Goal: Transaction & Acquisition: Book appointment/travel/reservation

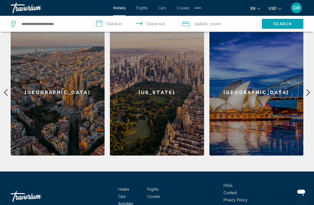
scroll to position [173, 0]
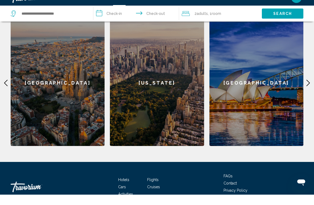
click at [311, 90] on icon "Main content" at bounding box center [308, 93] width 6 height 6
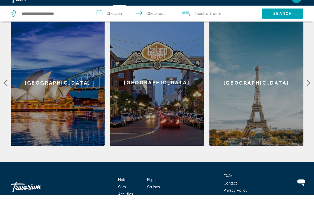
click at [309, 90] on icon "Main content" at bounding box center [308, 93] width 6 height 6
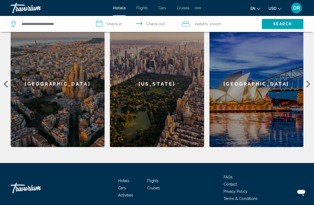
scroll to position [182, 0]
click at [310, 84] on icon "Main content" at bounding box center [308, 84] width 3 height 6
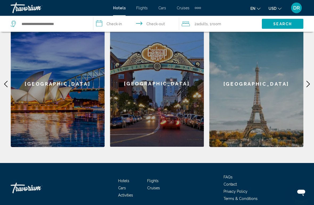
click at [268, 93] on div "[GEOGRAPHIC_DATA]" at bounding box center [257, 84] width 94 height 127
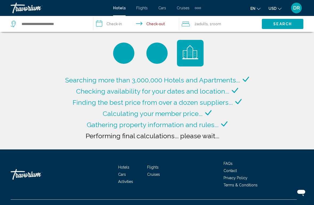
click at [33, 8] on div "Travorium" at bounding box center [37, 8] width 53 height 11
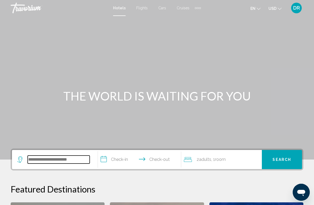
click at [67, 160] on input "Search widget" at bounding box center [59, 160] width 62 height 8
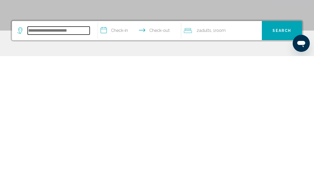
scroll to position [5, 0]
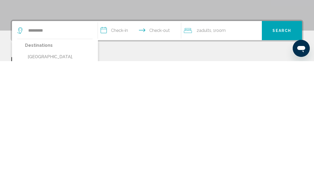
type input "**********"
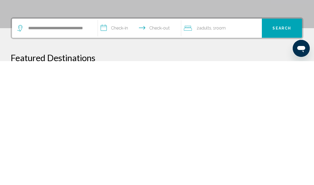
click at [128, 143] on input "**********" at bounding box center [141, 153] width 86 height 21
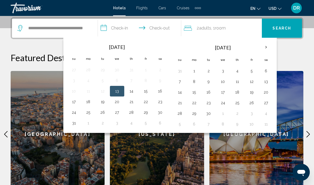
click at [253, 92] on button "19" at bounding box center [252, 92] width 9 height 7
click at [181, 104] on button "21" at bounding box center [180, 102] width 9 height 7
type input "**********"
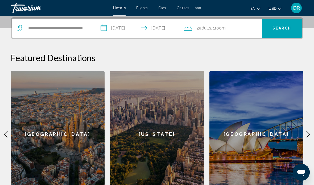
click at [227, 33] on div "2 Adult Adults , 1 Room rooms" at bounding box center [223, 28] width 78 height 19
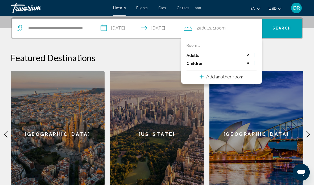
click at [255, 62] on icon "Increment children" at bounding box center [254, 63] width 5 height 6
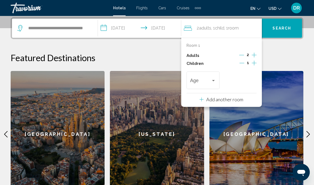
click at [213, 81] on div "Travelers: 2 adults, 1 child" at bounding box center [213, 81] width 5 height 4
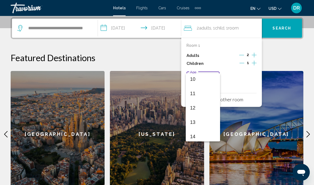
scroll to position [147, 0]
click at [205, 122] on span "13" at bounding box center [203, 121] width 26 height 14
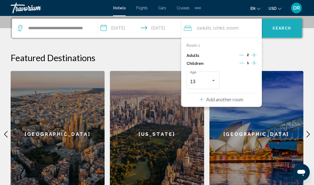
click at [287, 27] on span "Search" at bounding box center [282, 28] width 19 height 4
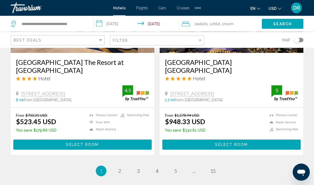
scroll to position [1080, 0]
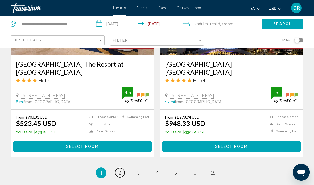
click at [123, 168] on link "page 2" at bounding box center [119, 172] width 9 height 9
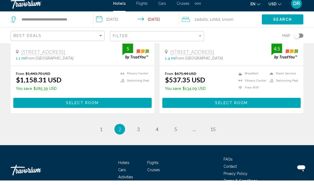
scroll to position [1109, 0]
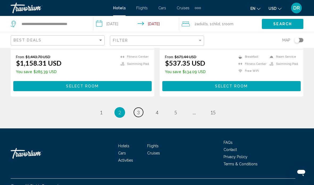
click at [137, 110] on span "3" at bounding box center [138, 113] width 3 height 6
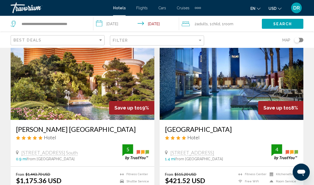
scroll to position [32, 0]
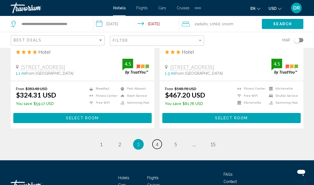
click at [161, 140] on link "page 4" at bounding box center [157, 144] width 9 height 9
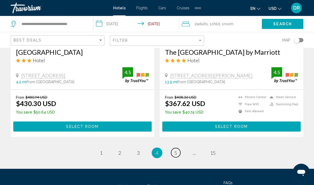
click at [177, 155] on span "5" at bounding box center [176, 153] width 3 height 6
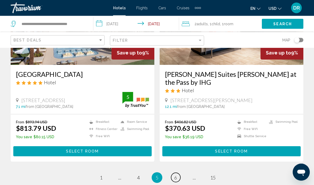
scroll to position [1064, 0]
click at [192, 173] on link "page ..." at bounding box center [194, 177] width 9 height 9
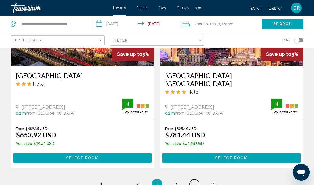
scroll to position [1073, 0]
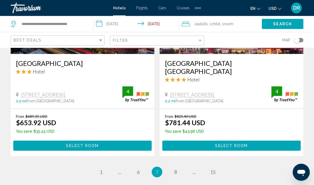
click at [246, 144] on span "Select Room" at bounding box center [231, 146] width 33 height 4
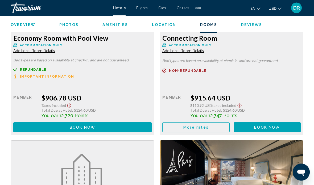
scroll to position [2438, 0]
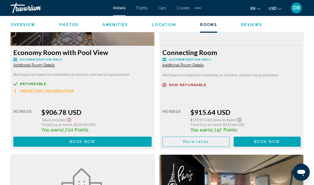
click at [141, 9] on span "Flights" at bounding box center [141, 8] width 11 height 4
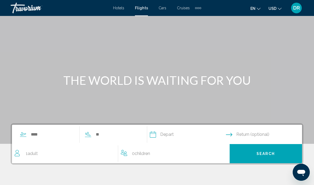
scroll to position [23, 0]
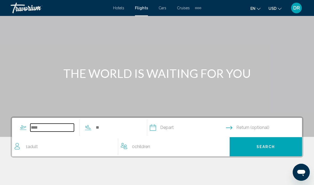
click at [60, 130] on input "Search widget" at bounding box center [52, 128] width 44 height 8
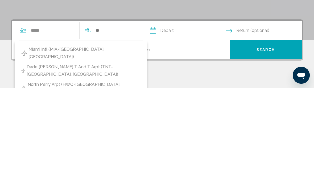
click at [109, 143] on span "Miami Intl (MIA-[GEOGRAPHIC_DATA], [GEOGRAPHIC_DATA])" at bounding box center [85, 150] width 112 height 15
type input "**********"
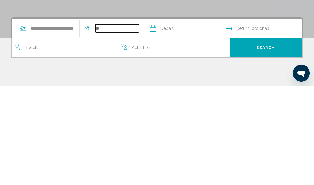
click at [139, 124] on input "Search widget" at bounding box center [117, 128] width 44 height 8
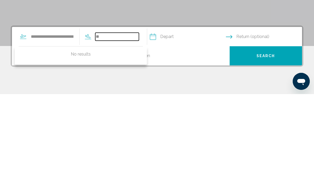
type input "*"
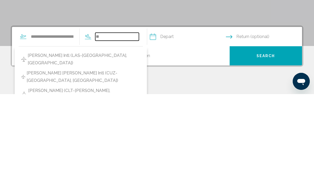
type input "*"
click at [82, 143] on span "[PERSON_NAME] Intl (LAS-[GEOGRAPHIC_DATA], [GEOGRAPHIC_DATA])" at bounding box center [84, 150] width 113 height 15
type input "**********"
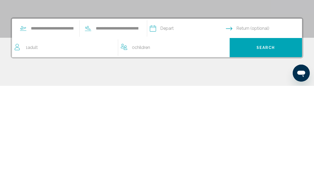
click at [188, 118] on input "Depart date" at bounding box center [188, 128] width 78 height 21
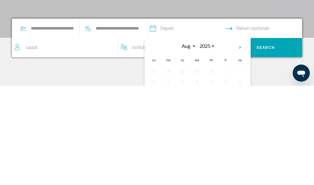
scroll to position [114, 0]
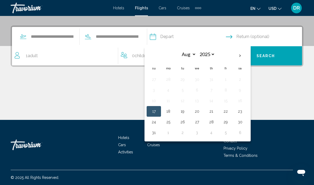
click at [248, 55] on th "Next month" at bounding box center [240, 56] width 14 height 12
select select "*"
click at [230, 102] on button "19" at bounding box center [226, 100] width 9 height 7
type input "**********"
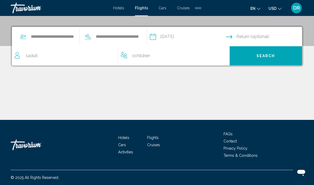
click at [268, 35] on input "Return date" at bounding box center [265, 37] width 78 height 21
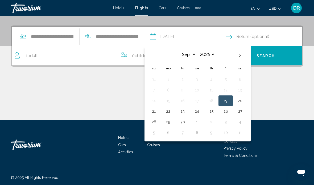
click at [158, 112] on button "21" at bounding box center [154, 111] width 9 height 7
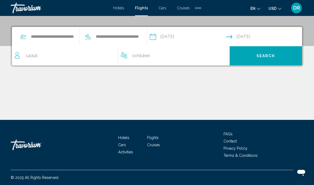
click at [254, 38] on input "**********" at bounding box center [265, 37] width 78 height 21
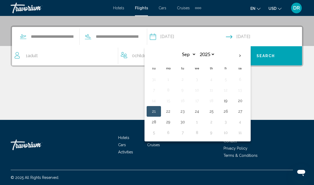
click at [173, 112] on button "22" at bounding box center [168, 111] width 9 height 7
type input "**********"
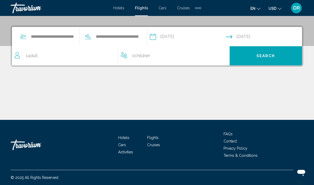
click at [268, 57] on span "Search" at bounding box center [266, 56] width 19 height 4
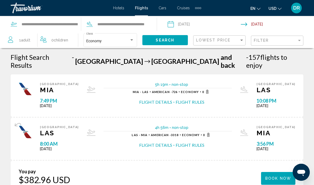
click at [277, 177] on span "Book now" at bounding box center [279, 179] width 26 height 4
click at [23, 44] on div "1 Adult Adults" at bounding box center [23, 40] width 30 height 16
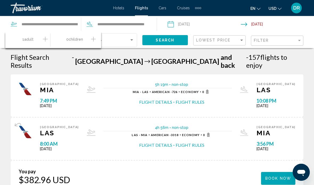
click at [46, 39] on icon "Increment adults" at bounding box center [45, 39] width 5 height 5
click at [92, 39] on icon "Increment children" at bounding box center [93, 39] width 5 height 6
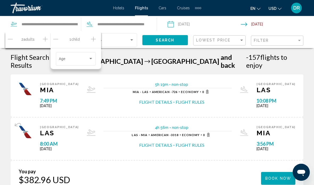
click at [85, 60] on span "Travelers: 2 adults, 1 child" at bounding box center [74, 60] width 30 height 4
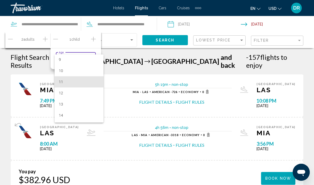
scroll to position [103, 0]
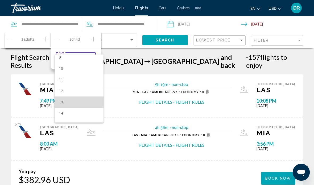
click at [88, 102] on span "13" at bounding box center [79, 102] width 41 height 11
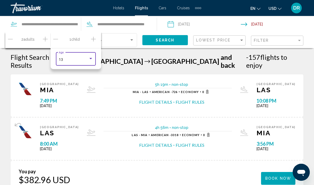
click at [268, 24] on input "Return date: Sep 22, 2025" at bounding box center [278, 25] width 75 height 18
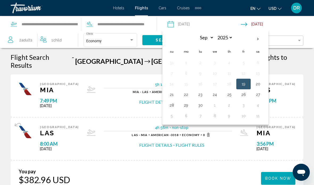
click at [170, 98] on button "21" at bounding box center [172, 94] width 9 height 7
type input "**********"
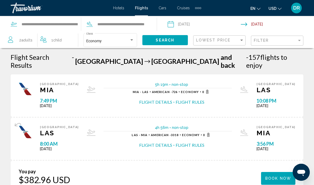
click at [161, 42] on span "Search" at bounding box center [165, 40] width 19 height 4
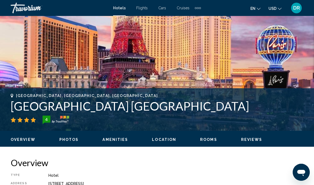
scroll to position [139, 0]
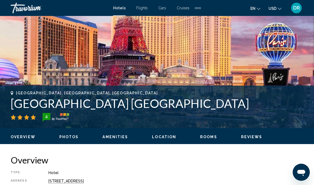
click at [72, 138] on span "Photos" at bounding box center [68, 137] width 19 height 4
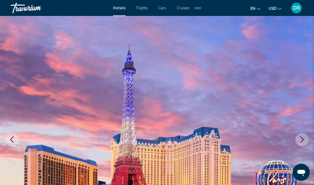
scroll to position [0, 0]
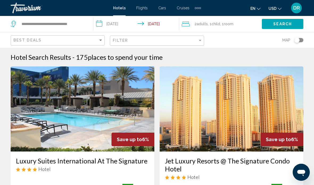
click at [28, 7] on div "Travorium" at bounding box center [37, 8] width 53 height 11
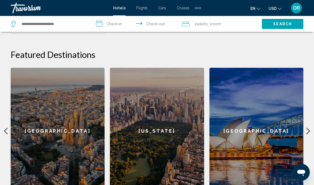
scroll to position [215, 0]
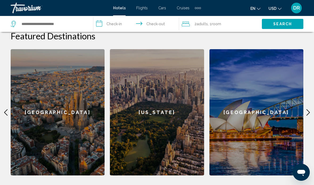
click at [308, 110] on icon "Main content" at bounding box center [308, 113] width 3 height 6
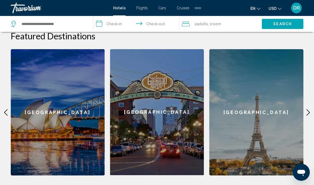
click at [307, 110] on icon "Main content" at bounding box center [308, 113] width 6 height 6
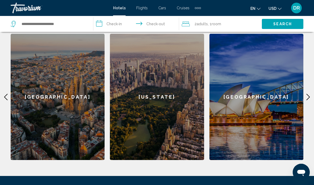
click at [175, 126] on div "[US_STATE]" at bounding box center [157, 97] width 94 height 127
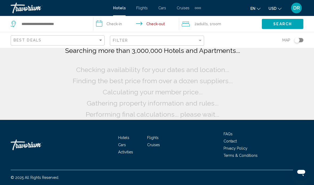
scroll to position [30, 0]
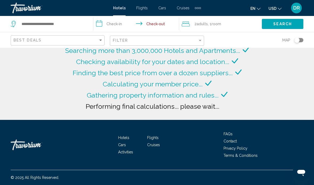
type input "**********"
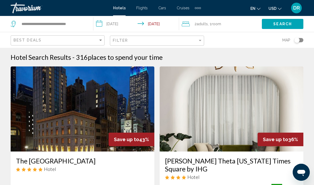
click at [24, 8] on div "Travorium" at bounding box center [37, 8] width 53 height 11
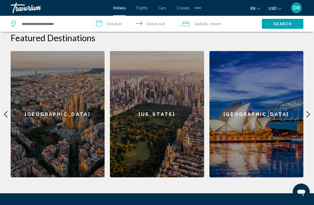
scroll to position [210, 0]
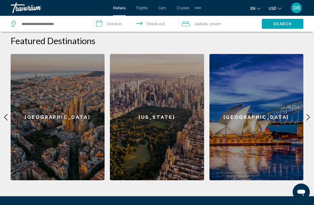
click at [306, 115] on icon "Main content" at bounding box center [308, 118] width 6 height 6
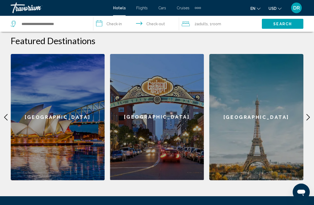
click at [309, 115] on icon "Main content" at bounding box center [308, 118] width 6 height 6
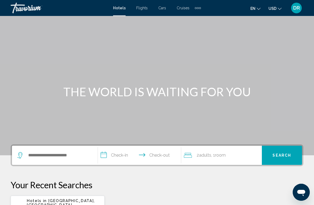
scroll to position [0, 0]
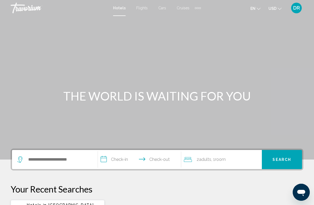
click at [31, 6] on div "Travorium" at bounding box center [37, 8] width 53 height 11
click at [24, 13] on div "Travorium" at bounding box center [37, 8] width 53 height 11
click at [31, 13] on div "Travorium" at bounding box center [37, 8] width 53 height 11
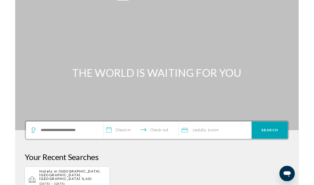
scroll to position [15, 0]
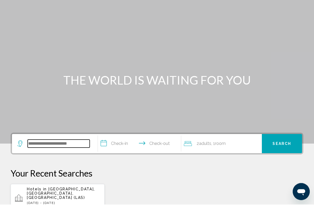
click at [75, 145] on input "Search widget" at bounding box center [59, 145] width 62 height 8
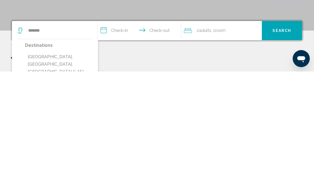
click at [71, 166] on button "[GEOGRAPHIC_DATA], [GEOGRAPHIC_DATA], [GEOGRAPHIC_DATA] (LAS)" at bounding box center [59, 178] width 68 height 25
type input "**********"
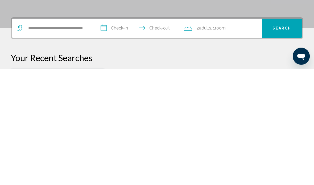
click at [128, 135] on input "**********" at bounding box center [141, 145] width 86 height 21
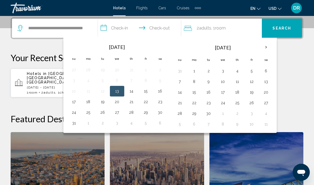
click at [254, 94] on button "19" at bounding box center [252, 92] width 9 height 7
click at [182, 102] on button "21" at bounding box center [180, 102] width 9 height 7
type input "**********"
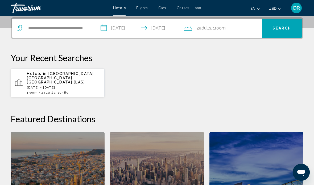
click at [287, 29] on span "Search" at bounding box center [282, 28] width 19 height 4
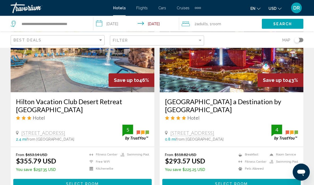
scroll to position [261, 0]
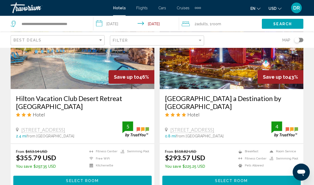
click at [246, 176] on button "Select Room" at bounding box center [232, 181] width 139 height 10
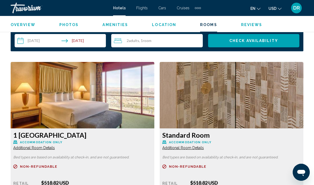
scroll to position [790, 0]
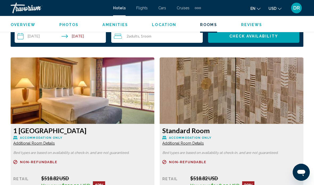
click at [171, 36] on div "2 Adult Adults , 1 Room rooms" at bounding box center [158, 36] width 89 height 6
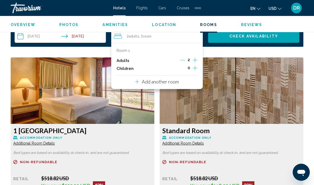
click at [198, 68] on button "Increment children" at bounding box center [195, 69] width 5 height 8
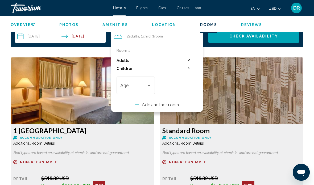
click at [150, 85] on div "Travelers: 2 adults, 1 child" at bounding box center [149, 85] width 3 height 1
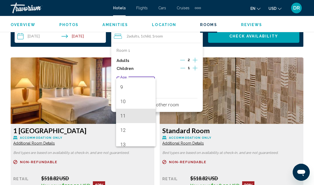
scroll to position [134, 0]
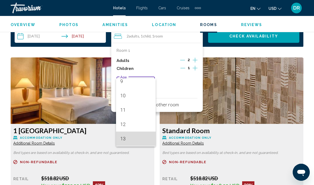
click at [141, 138] on span "13" at bounding box center [135, 139] width 31 height 14
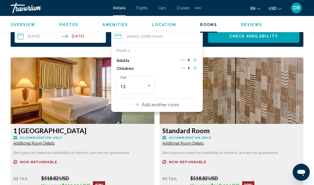
click at [155, 105] on img "Main content" at bounding box center [83, 91] width 144 height 67
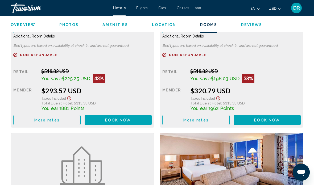
scroll to position [896, 0]
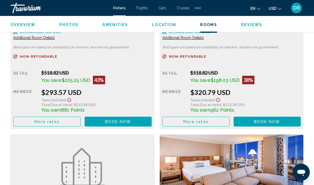
click at [110, 120] on span "Book now No longer available" at bounding box center [118, 122] width 26 height 4
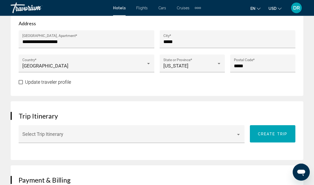
scroll to position [415, 0]
click at [235, 137] on span "Main content" at bounding box center [129, 136] width 214 height 5
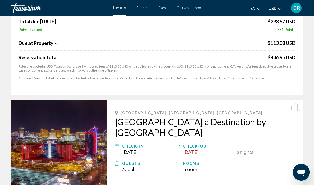
scroll to position [0, 0]
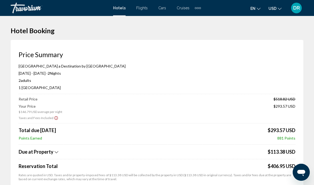
click at [143, 6] on div at bounding box center [157, 92] width 314 height 185
click at [143, 8] on span "Flights" at bounding box center [141, 8] width 11 height 4
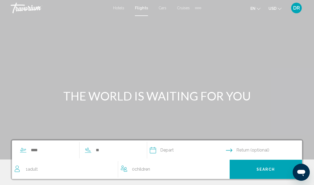
scroll to position [29, 0]
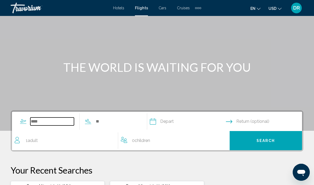
click at [59, 119] on input "Search widget" at bounding box center [52, 122] width 44 height 8
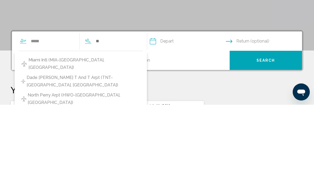
click at [84, 137] on span "Miami Intl (MIA-[GEOGRAPHIC_DATA], [GEOGRAPHIC_DATA])" at bounding box center [85, 144] width 112 height 15
type input "**********"
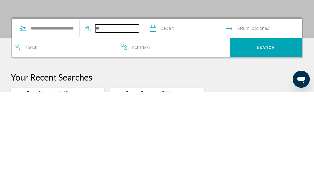
click at [132, 118] on input "Search widget" at bounding box center [117, 122] width 44 height 8
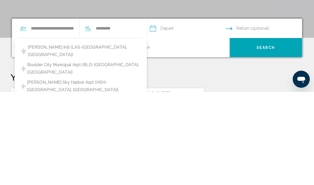
click at [117, 137] on span "Harry Reid Intl (LAS-Las Vegas, United States of America)" at bounding box center [84, 144] width 113 height 15
type input "**********"
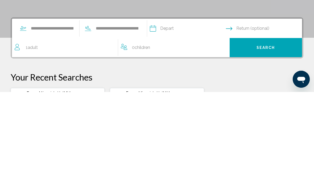
click at [185, 112] on input "Depart date" at bounding box center [188, 122] width 78 height 21
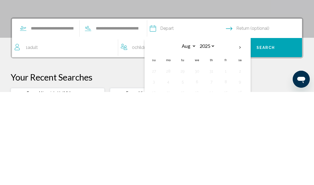
scroll to position [118, 0]
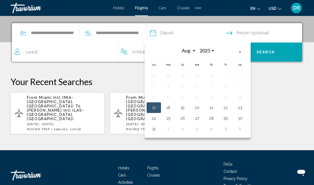
click at [248, 52] on th "Next month" at bounding box center [240, 52] width 14 height 12
select select "*"
click at [230, 98] on button "19" at bounding box center [226, 97] width 9 height 7
type input "**********"
select select "*"
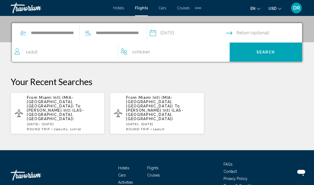
click at [264, 35] on input "Return date" at bounding box center [265, 33] width 78 height 21
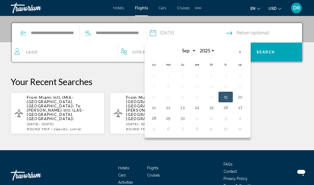
click at [158, 111] on button "21" at bounding box center [154, 107] width 9 height 7
type input "**********"
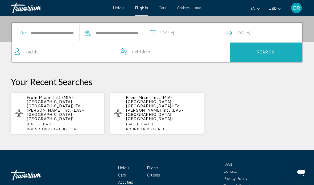
click at [274, 54] on span "Search" at bounding box center [266, 52] width 19 height 4
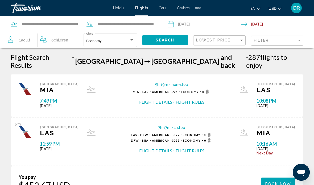
click at [29, 36] on div "1 Adult Adults" at bounding box center [23, 40] width 30 height 16
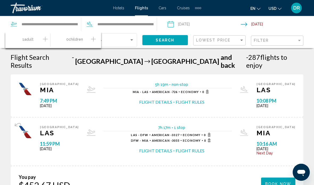
click at [46, 38] on icon "Increment adults" at bounding box center [45, 39] width 5 height 6
click at [47, 39] on icon "Increment adults" at bounding box center [45, 39] width 5 height 5
click at [11, 38] on icon "Decrement adults" at bounding box center [10, 39] width 5 height 6
click at [92, 40] on icon "Increment children" at bounding box center [93, 39] width 5 height 6
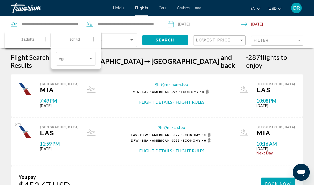
click at [89, 60] on div "Travelers: 2 adults, 1 child" at bounding box center [90, 59] width 5 height 4
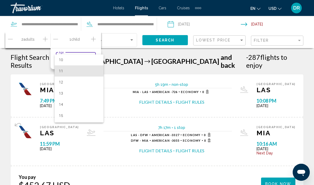
scroll to position [115, 0]
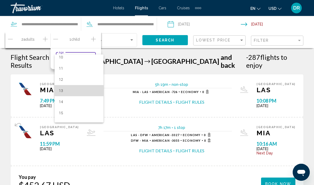
click at [89, 93] on span "13" at bounding box center [79, 90] width 41 height 11
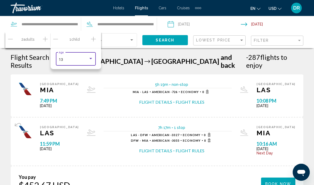
click at [164, 38] on span "Search" at bounding box center [165, 40] width 19 height 4
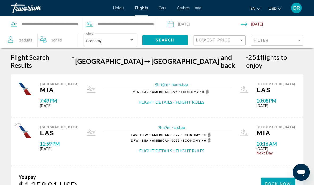
click at [197, 21] on input "Depart date: Sep 19, 2025" at bounding box center [204, 25] width 75 height 18
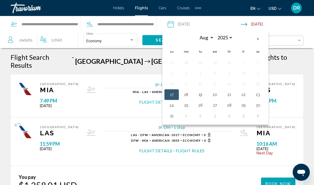
click at [143, 8] on span "Flights" at bounding box center [141, 8] width 13 height 4
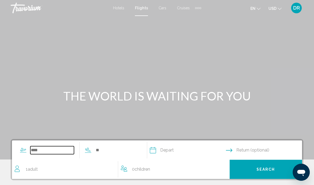
click at [63, 147] on input "Search widget" at bounding box center [52, 151] width 44 height 8
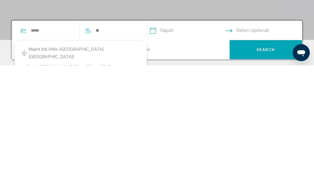
click at [91, 166] on span "Miami Intl (MIA-[GEOGRAPHIC_DATA], [GEOGRAPHIC_DATA])" at bounding box center [85, 173] width 112 height 15
type input "**********"
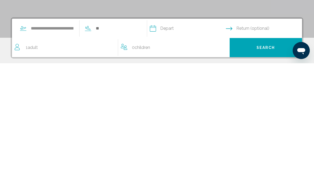
click at [139, 147] on input "Search widget" at bounding box center [117, 151] width 44 height 8
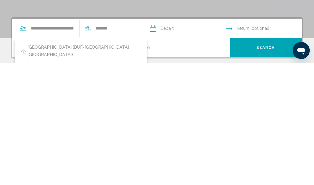
click at [132, 166] on span "Buffalo Niagara Intl Airport (BUF-Buffalo, United States of America)" at bounding box center [83, 173] width 113 height 15
type input "**********"
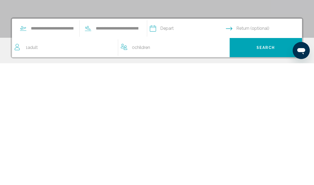
click at [191, 141] on input "Depart date" at bounding box center [188, 151] width 78 height 21
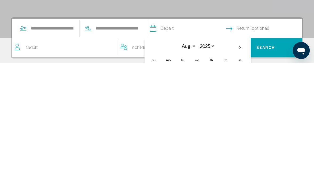
scroll to position [122, 0]
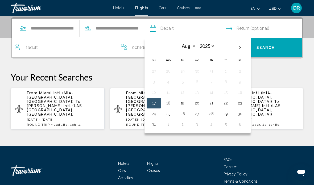
click at [248, 46] on th "Next month" at bounding box center [240, 48] width 14 height 12
select select "*"
click at [230, 92] on button "19" at bounding box center [226, 92] width 9 height 7
type input "**********"
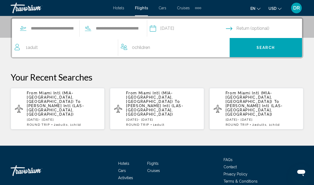
click at [279, 28] on input "Return date" at bounding box center [265, 29] width 78 height 21
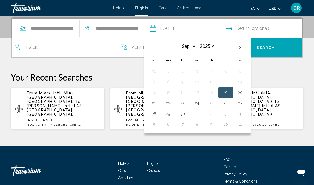
click at [158, 104] on button "21" at bounding box center [154, 103] width 9 height 7
type input "**********"
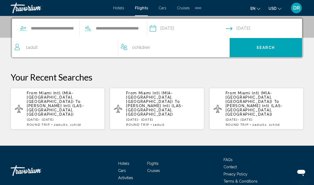
click at [278, 45] on button "Search" at bounding box center [266, 47] width 73 height 19
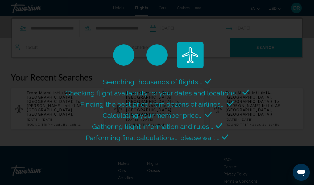
scroll to position [21, 0]
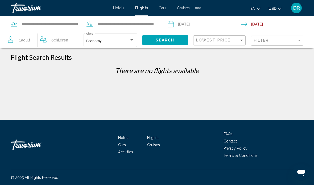
click at [27, 41] on span "Adult" at bounding box center [25, 40] width 9 height 4
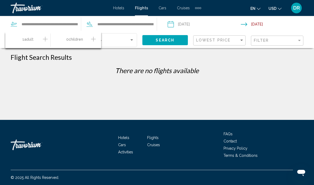
click at [47, 36] on icon "Increment adults" at bounding box center [45, 39] width 5 height 6
click at [92, 36] on icon "Increment children" at bounding box center [93, 39] width 5 height 6
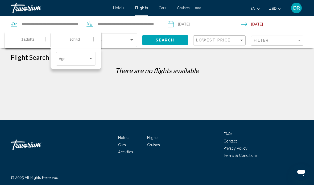
click at [86, 59] on span "Travelers: 2 adults, 1 child" at bounding box center [74, 60] width 30 height 4
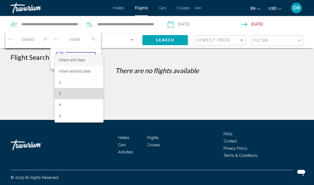
click at [82, 95] on span "3" at bounding box center [79, 93] width 41 height 11
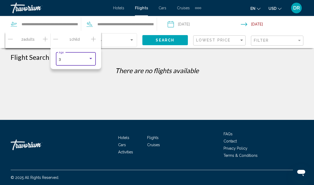
click at [87, 58] on div "3" at bounding box center [74, 60] width 30 height 4
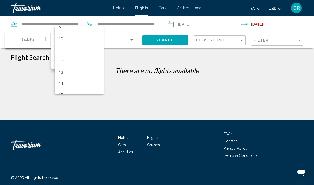
scroll to position [105, 0]
click at [87, 73] on span "13" at bounding box center [79, 71] width 41 height 11
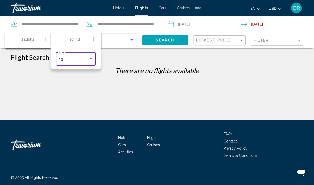
click at [137, 71] on div "**********" at bounding box center [157, 113] width 314 height 120
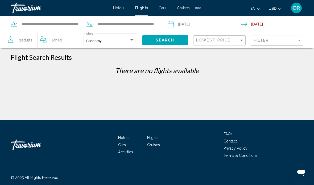
scroll to position [0, 0]
click at [172, 40] on span "Search" at bounding box center [165, 40] width 19 height 4
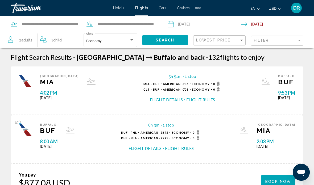
click at [278, 145] on span "[DATE]" at bounding box center [276, 147] width 39 height 4
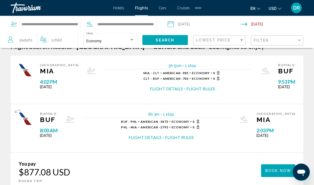
scroll to position [12, 0]
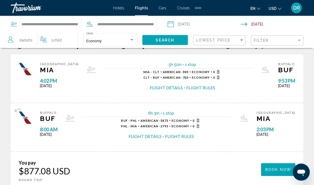
click at [44, 124] on div "Buffalo BUF 8:00 AM Sun Sep 21, 2025" at bounding box center [49, 128] width 18 height 32
click at [44, 135] on span "[DATE]" at bounding box center [49, 135] width 18 height 4
click at [42, 132] on span "8:00 AM" at bounding box center [49, 130] width 18 height 6
click at [27, 119] on img "Main content" at bounding box center [25, 118] width 13 height 13
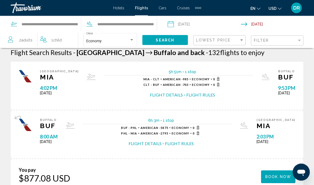
scroll to position [0, 0]
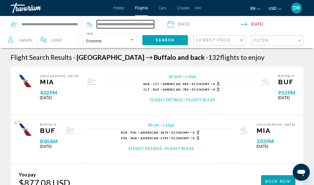
click at [131, 23] on input "**********" at bounding box center [125, 24] width 57 height 8
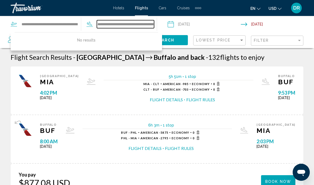
click at [149, 24] on input "**********" at bounding box center [125, 24] width 57 height 8
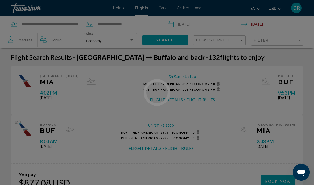
click at [140, 26] on div at bounding box center [157, 92] width 314 height 185
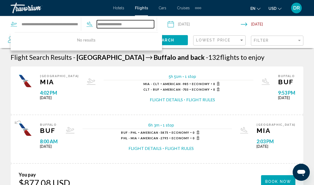
click at [140, 23] on input "**********" at bounding box center [125, 24] width 57 height 8
type input "*"
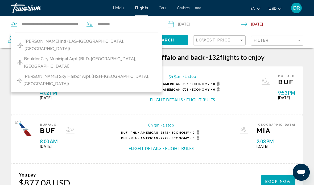
click at [114, 43] on span "Harry Reid Intl (LAS-Las Vegas, United States of America)" at bounding box center [90, 45] width 131 height 15
type input "**********"
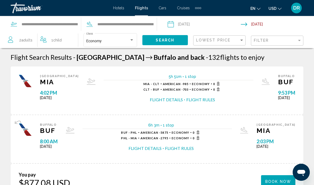
click at [168, 40] on span "Search" at bounding box center [165, 40] width 19 height 4
